Goal: Information Seeking & Learning: Learn about a topic

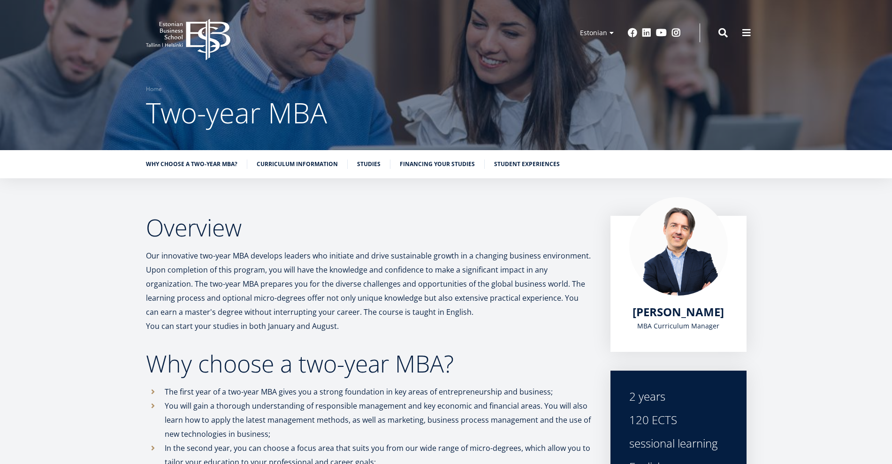
click at [444, 156] on div "Why choose a two-year MBA? Curriculum information Studies Financing your studie…" at bounding box center [446, 164] width 892 height 28
click at [444, 160] on font "Financing your studies" at bounding box center [437, 163] width 75 height 8
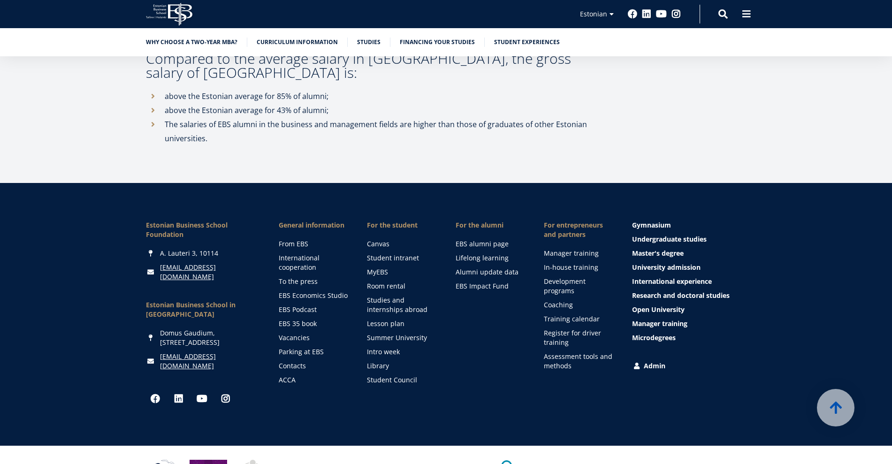
scroll to position [4642, 0]
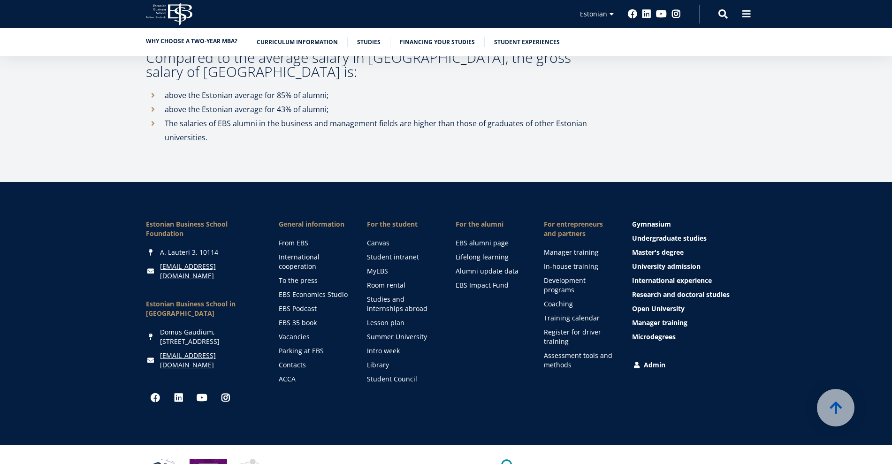
click at [202, 43] on font "Why choose a two-year MBA?" at bounding box center [192, 41] width 92 height 8
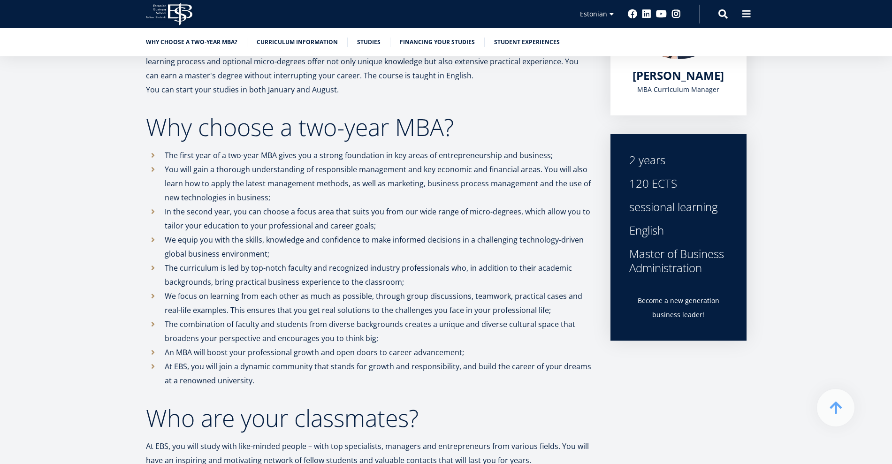
drag, startPoint x: 199, startPoint y: 170, endPoint x: 284, endPoint y: 191, distance: 87.9
click at [284, 191] on p "You will gain a thorough understanding of responsible management and key econom…" at bounding box center [378, 183] width 427 height 42
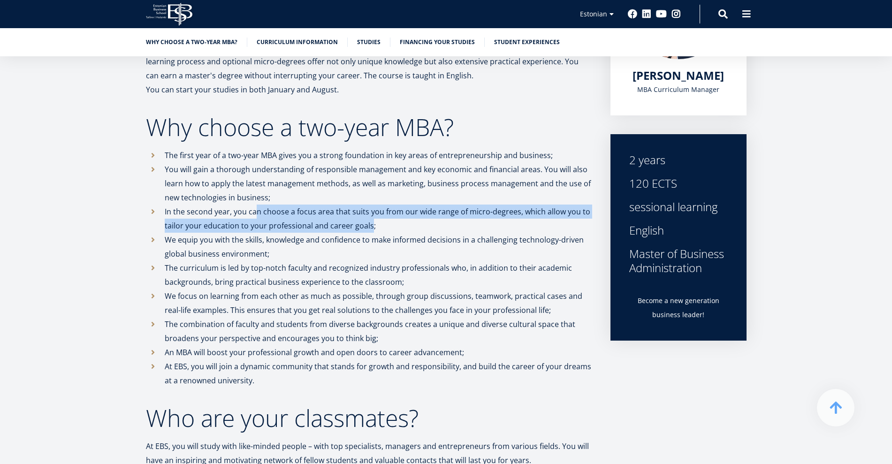
drag, startPoint x: 256, startPoint y: 210, endPoint x: 369, endPoint y: 222, distance: 113.3
click at [369, 222] on font "In the second year, you can choose a focus area that suits you from our wide ra…" at bounding box center [378, 219] width 426 height 24
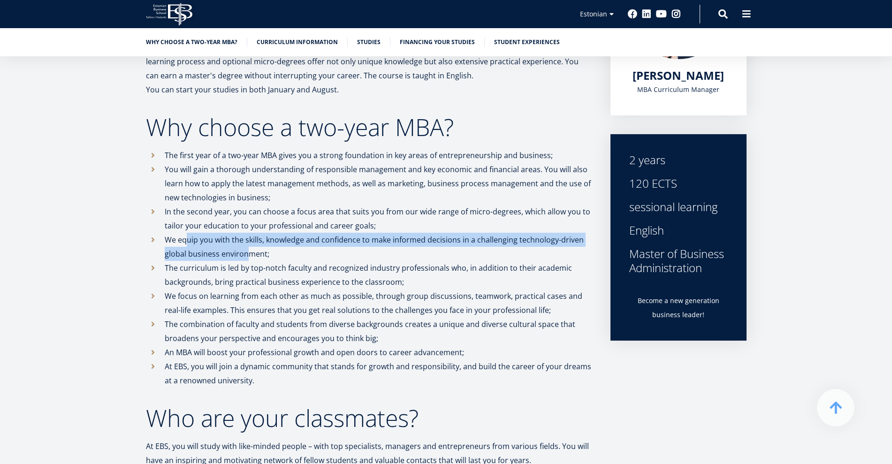
drag, startPoint x: 188, startPoint y: 241, endPoint x: 248, endPoint y: 248, distance: 61.0
click at [248, 248] on font "We equip you with the skills, knowledge and confidence to make informed decisio…" at bounding box center [374, 247] width 419 height 24
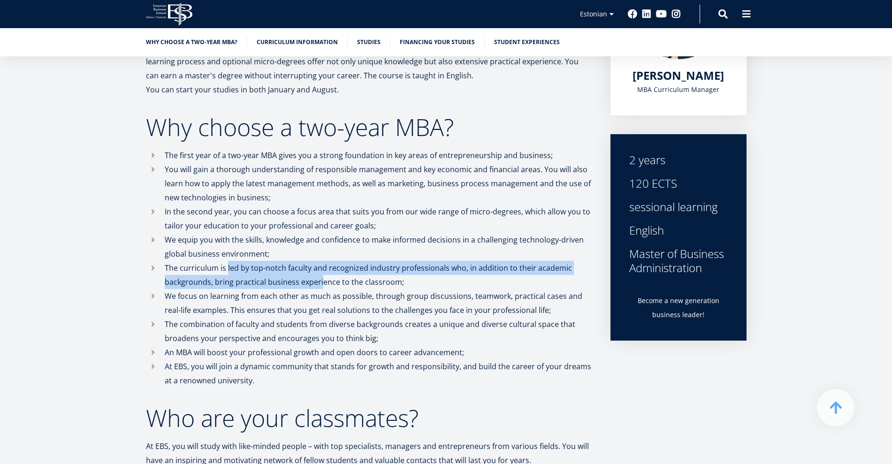
drag, startPoint x: 226, startPoint y: 268, endPoint x: 321, endPoint y: 277, distance: 95.3
click at [321, 277] on font "The curriculum is led by top-notch faculty and recognized industry professional…" at bounding box center [368, 275] width 407 height 24
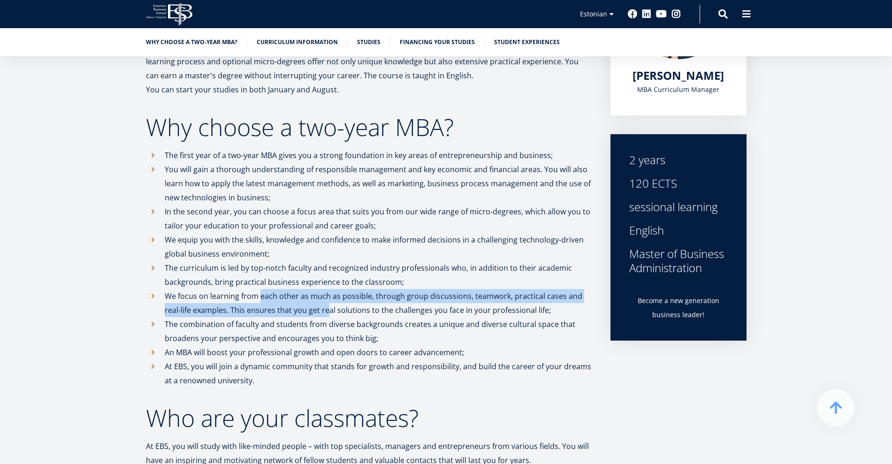
drag, startPoint x: 261, startPoint y: 295, endPoint x: 330, endPoint y: 315, distance: 72.2
click at [330, 315] on font "We focus on learning from each other as much as possible, through group discuss…" at bounding box center [374, 303] width 418 height 24
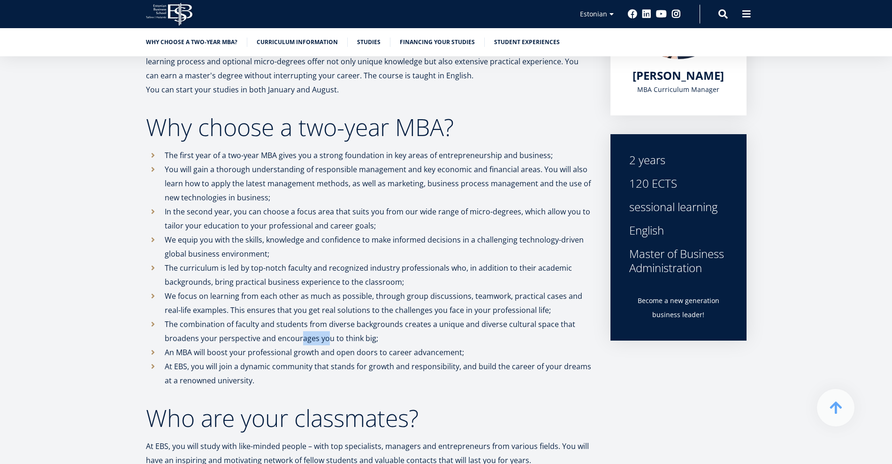
drag, startPoint x: 301, startPoint y: 341, endPoint x: 333, endPoint y: 349, distance: 33.0
click at [333, 349] on ul "The first year of a two-year MBA gives you a strong foundation in key areas of …" at bounding box center [369, 267] width 446 height 239
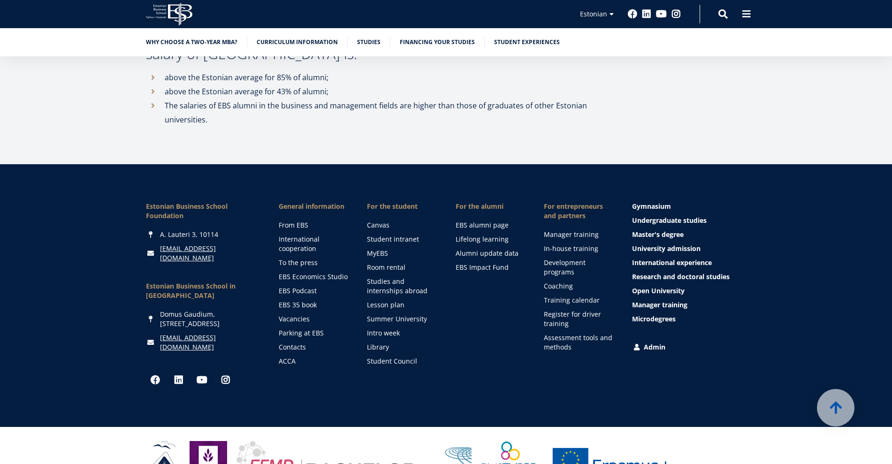
scroll to position [4661, 0]
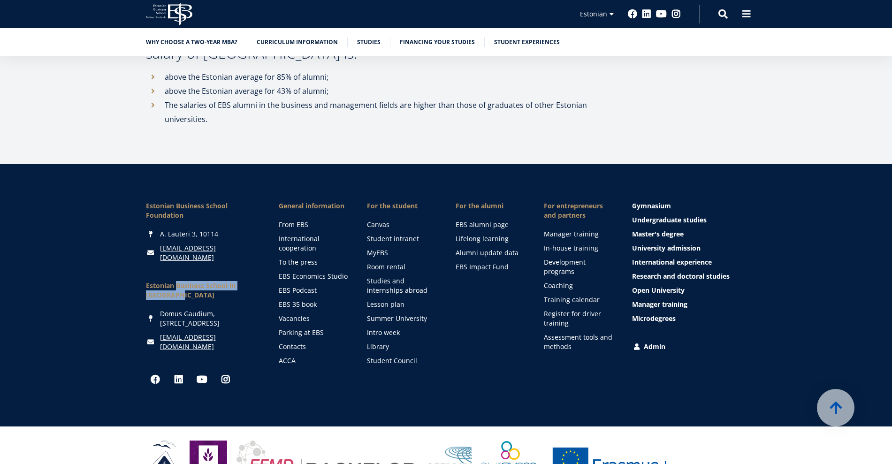
drag, startPoint x: 139, startPoint y: 264, endPoint x: 104, endPoint y: 287, distance: 41.8
click at [104, 287] on div "Estonian Business School Foundation [PERSON_NAME] 3, 10114 [EMAIL_ADDRESS][DOMA…" at bounding box center [446, 295] width 892 height 263
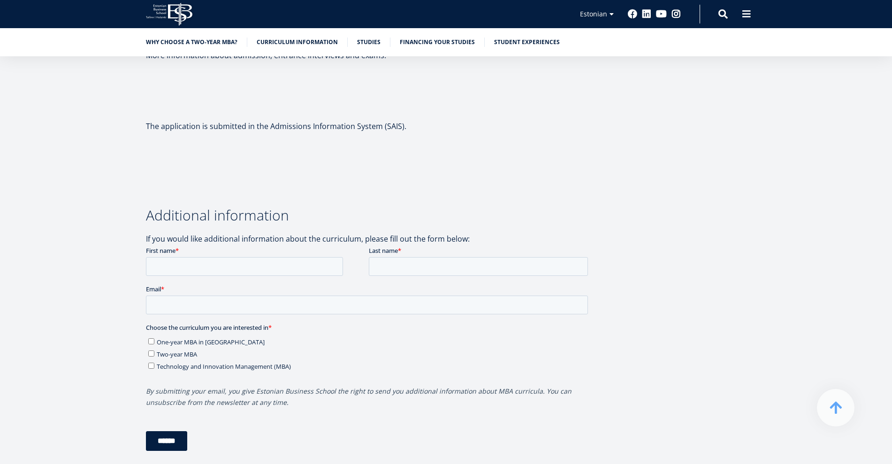
scroll to position [2470, 0]
